Goal: Task Accomplishment & Management: Manage account settings

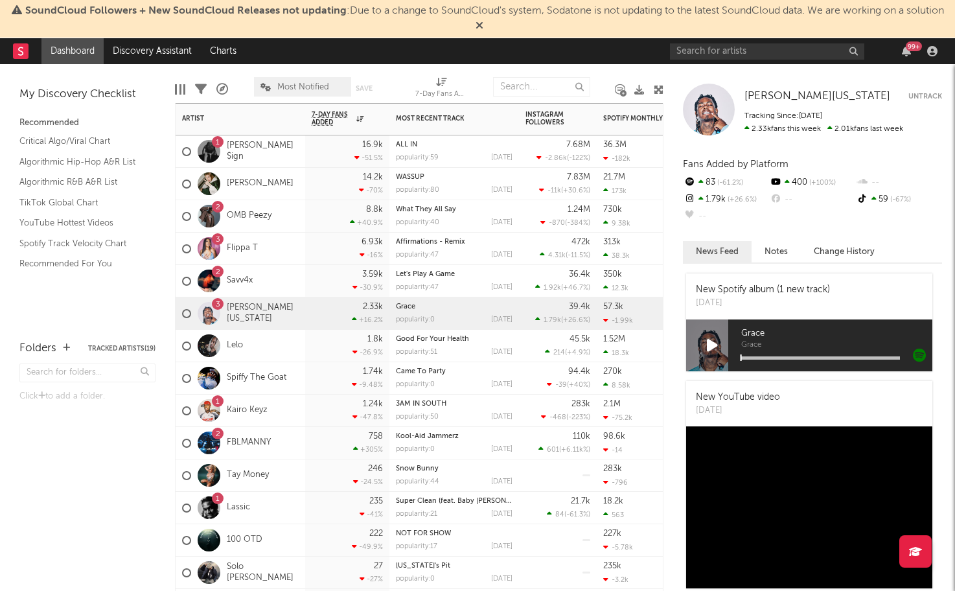
click at [290, 150] on div "1 Ty Dolla $ign" at bounding box center [240, 151] width 130 height 32
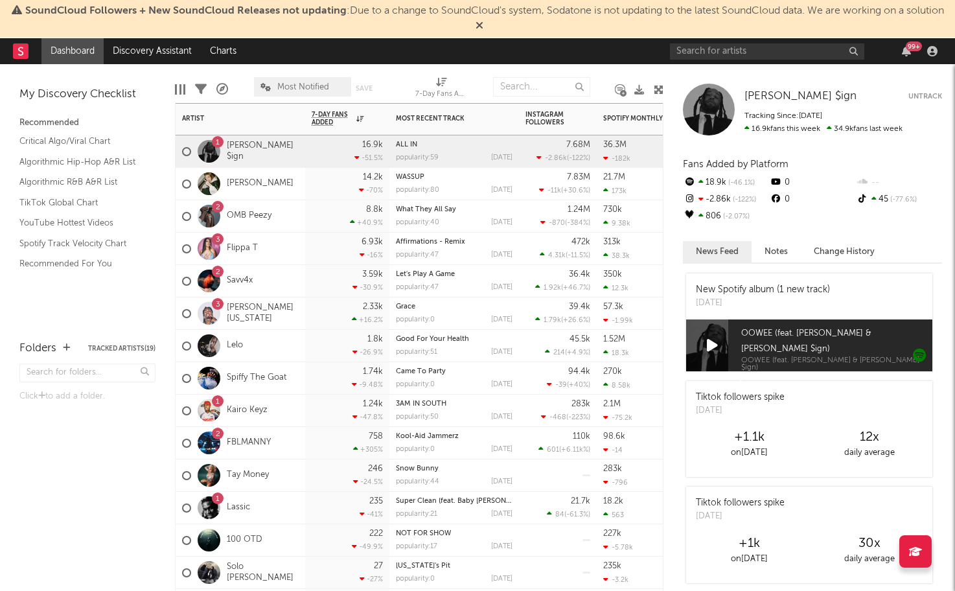
click at [923, 92] on button "Untrack" at bounding box center [925, 96] width 34 height 13
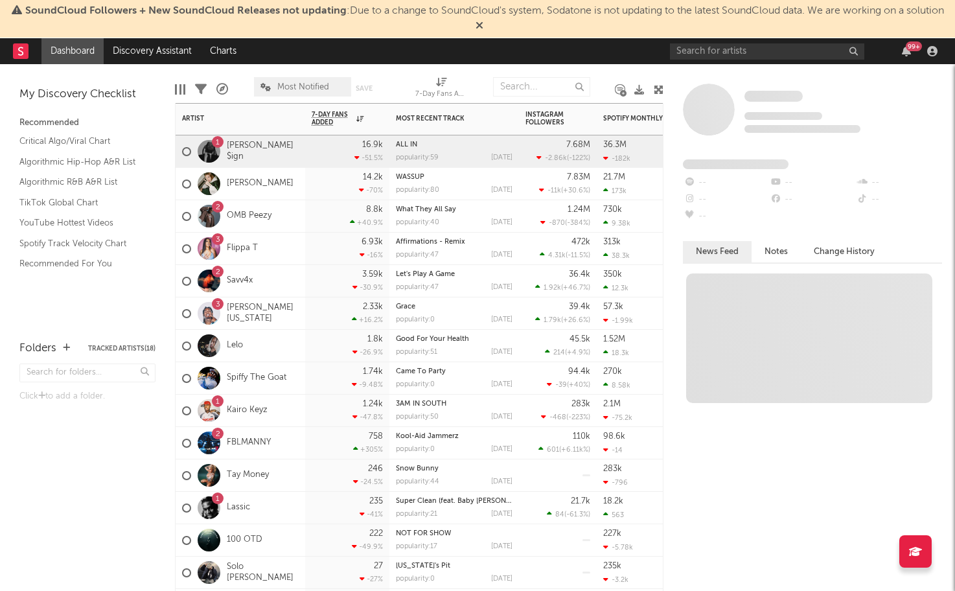
click at [302, 183] on div "[PERSON_NAME]" at bounding box center [240, 184] width 130 height 32
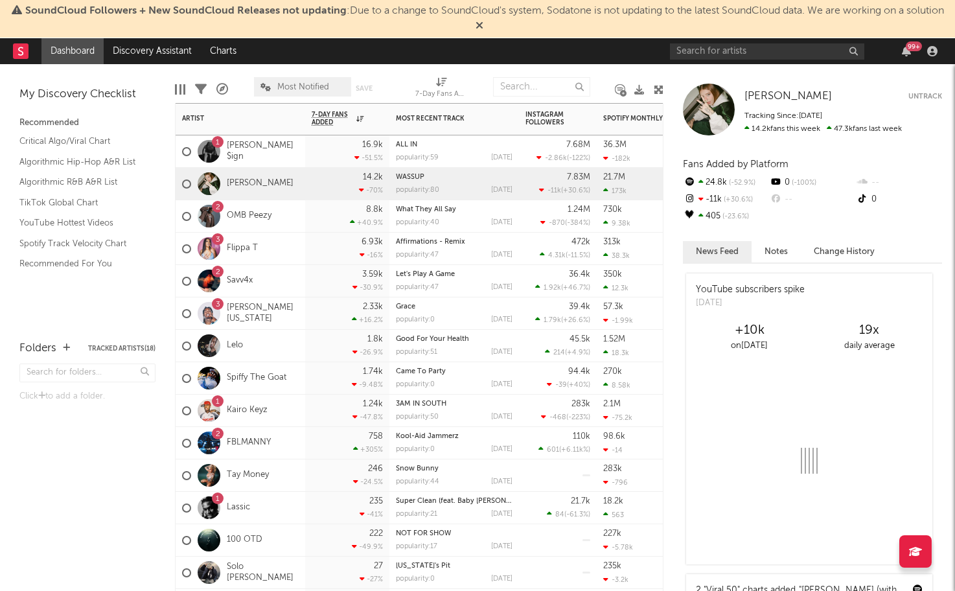
click at [307, 152] on div "16.9k -51.5 %" at bounding box center [347, 151] width 84 height 32
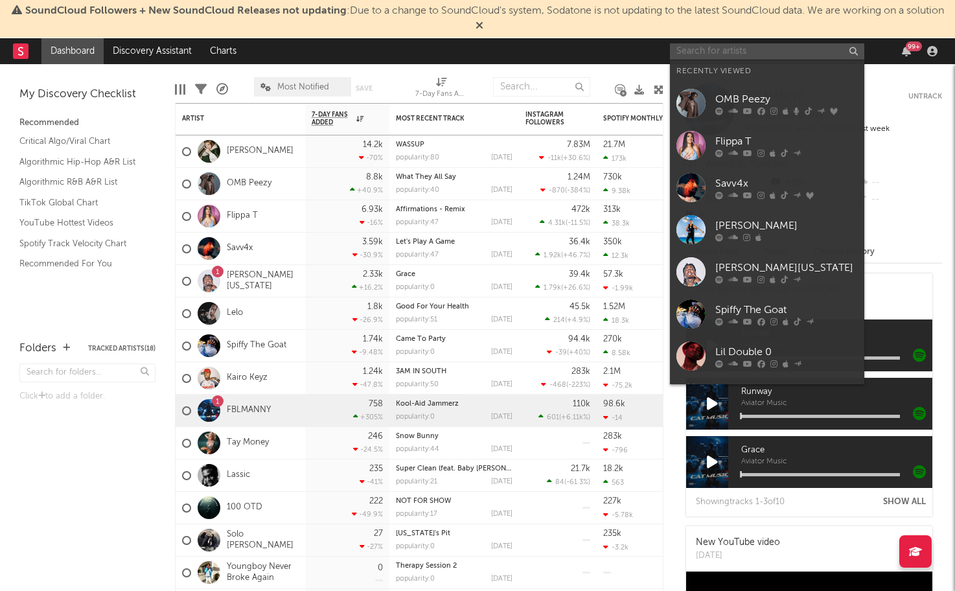
click at [722, 47] on input "text" at bounding box center [767, 51] width 194 height 16
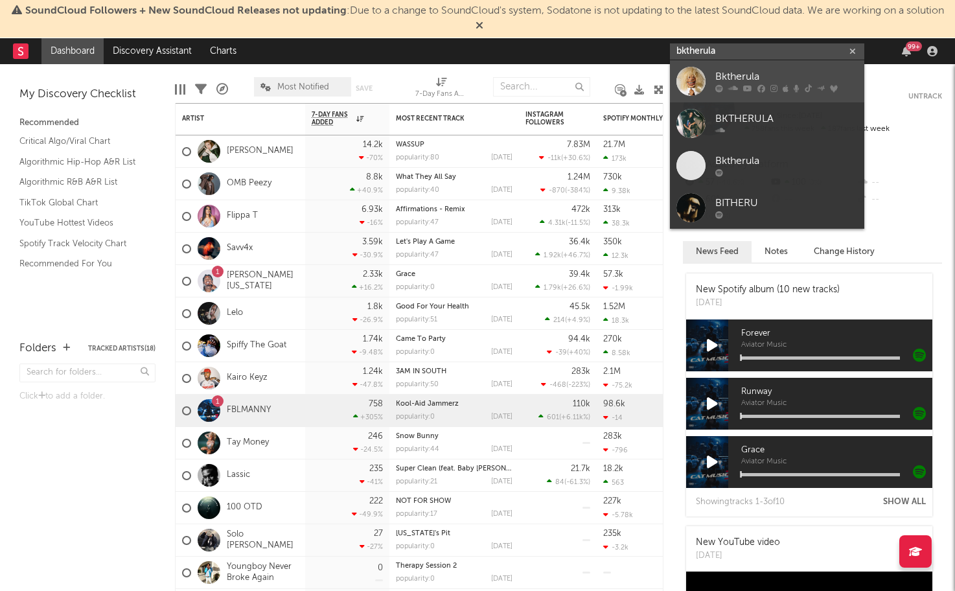
type input "bktherula"
click at [734, 71] on div "Bktherula" at bounding box center [786, 77] width 142 height 16
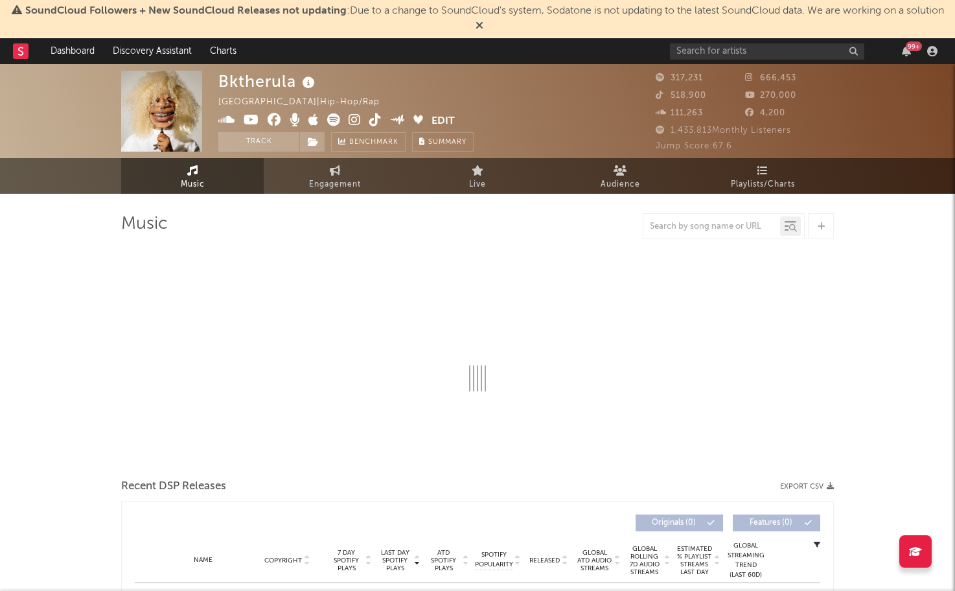
select select "6m"
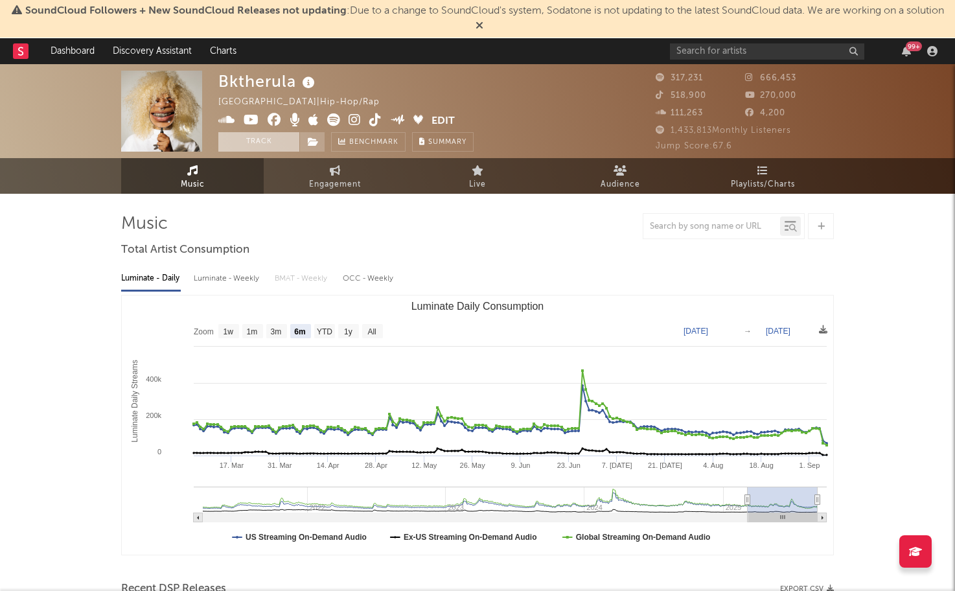
click at [237, 141] on button "Track" at bounding box center [258, 141] width 81 height 19
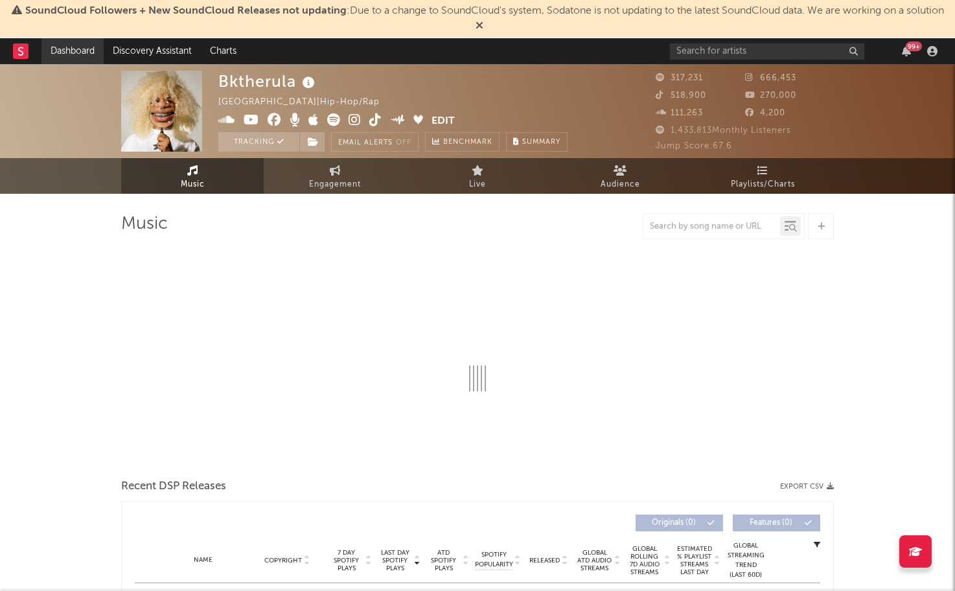
select select "6m"
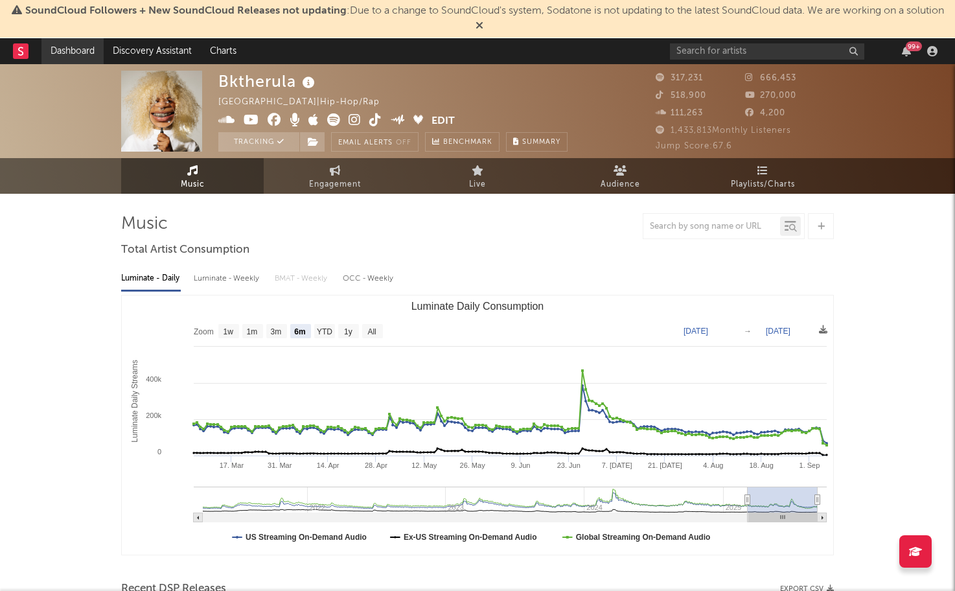
click at [96, 54] on link "Dashboard" at bounding box center [72, 51] width 62 height 26
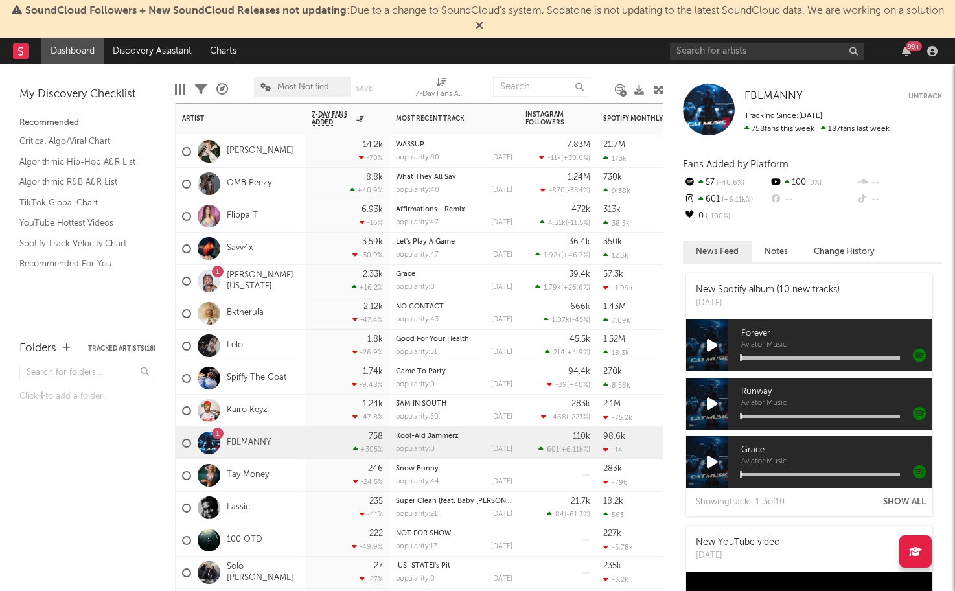
click at [321, 242] on div "3.59k -30.9 %" at bounding box center [346, 248] width 71 height 32
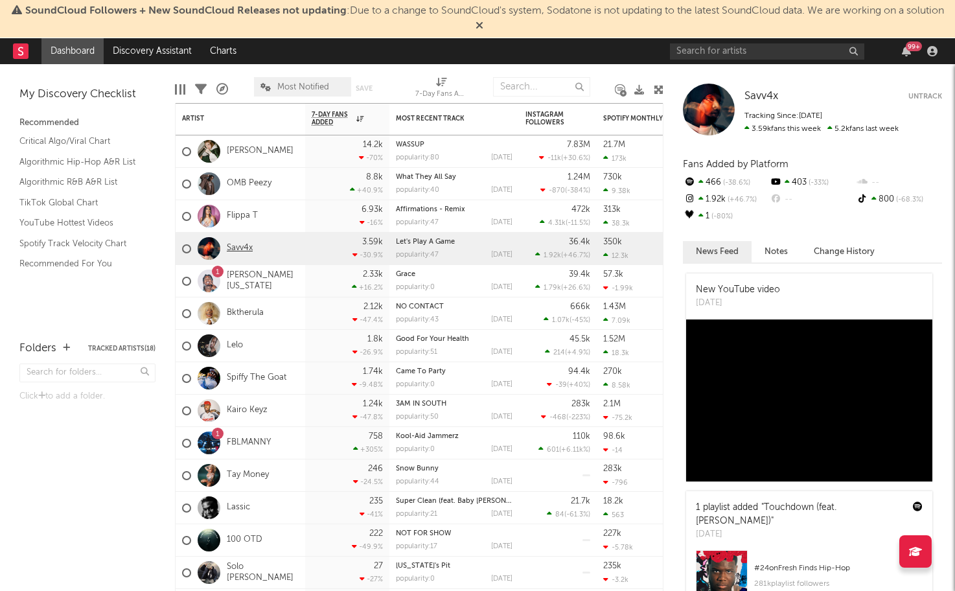
click at [233, 249] on link "Savv4x" at bounding box center [240, 248] width 26 height 11
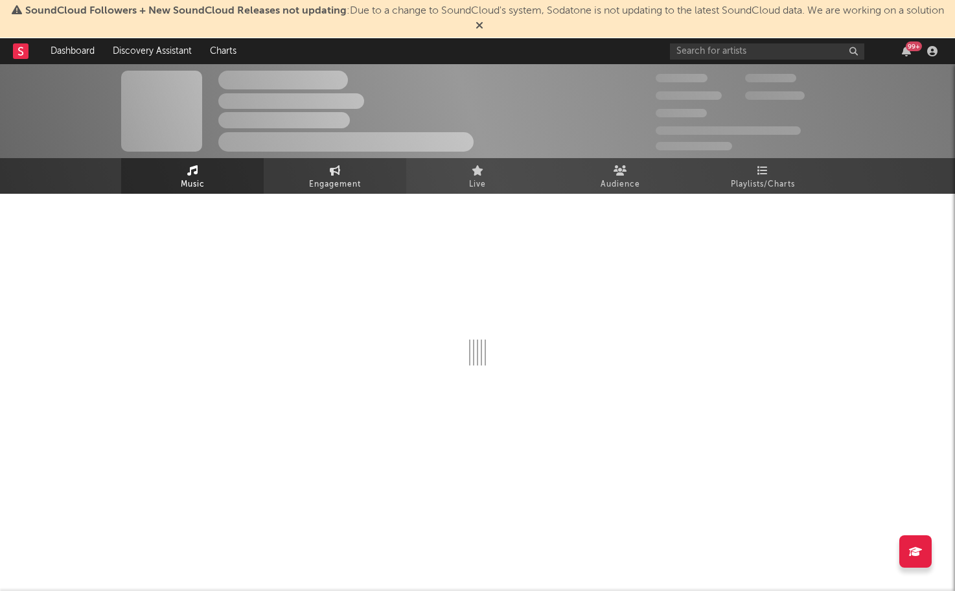
select select "6m"
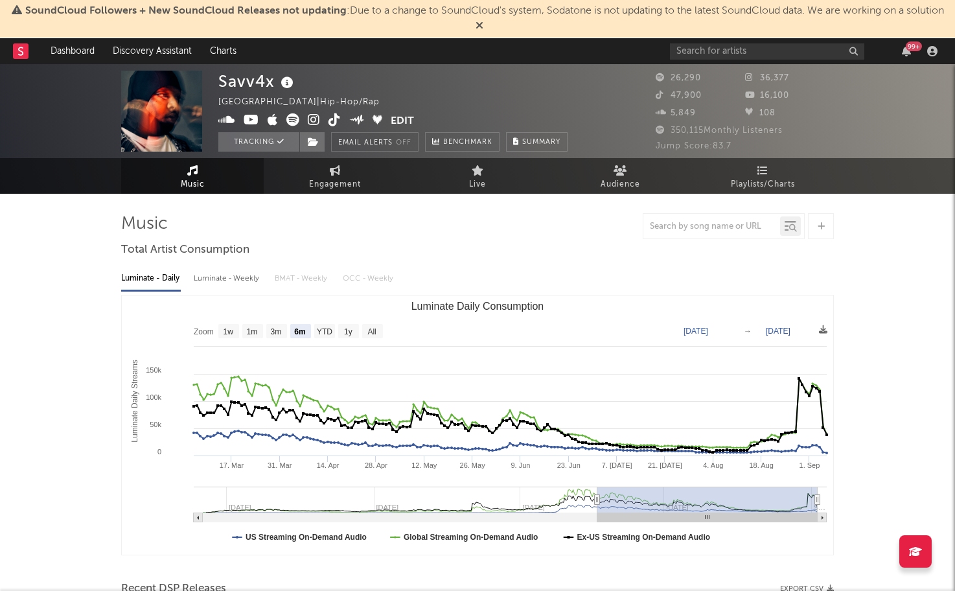
click at [688, 108] on div "5,849" at bounding box center [699, 114] width 89 height 16
click at [416, 122] on div "Savv4x [GEOGRAPHIC_DATA] | Hip-Hop/Rap Edit Tracking Email Alerts Off Benchmark…" at bounding box center [392, 111] width 349 height 81
click at [403, 119] on button "Edit" at bounding box center [401, 121] width 23 height 16
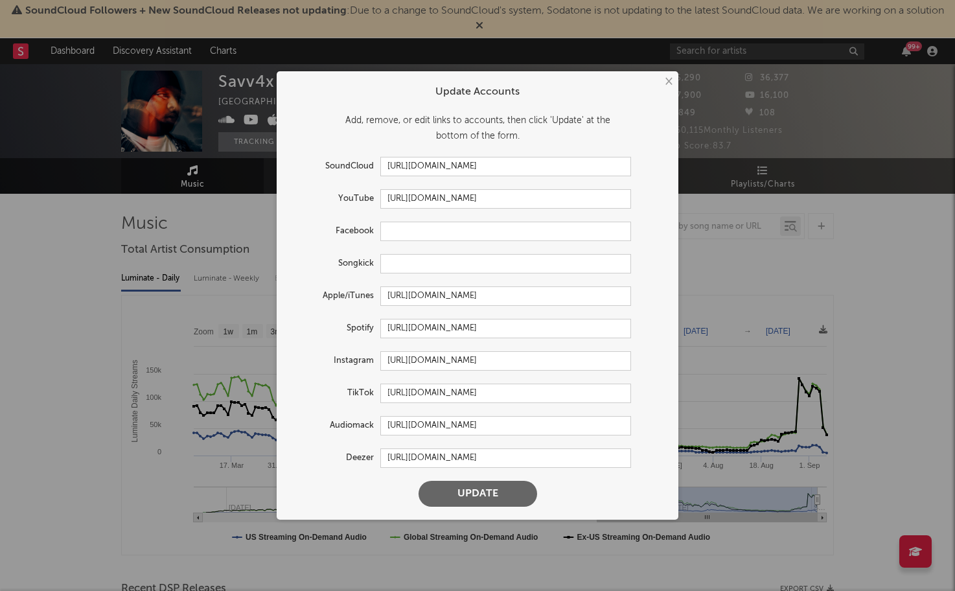
click at [666, 82] on button "×" at bounding box center [668, 81] width 14 height 14
